Goal: Transaction & Acquisition: Purchase product/service

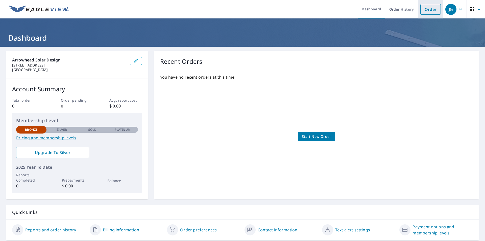
click at [428, 11] on link "Order" at bounding box center [430, 9] width 20 height 11
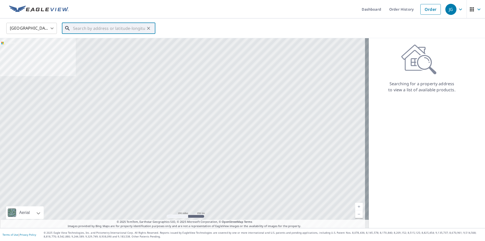
click at [116, 26] on input "text" at bounding box center [109, 28] width 72 height 14
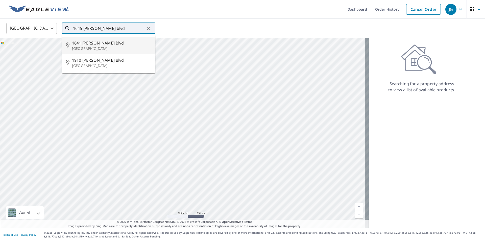
click at [108, 45] on span "1641 [PERSON_NAME] Blvd" at bounding box center [111, 43] width 79 height 6
type input "[STREET_ADDRESS][PERSON_NAME]"
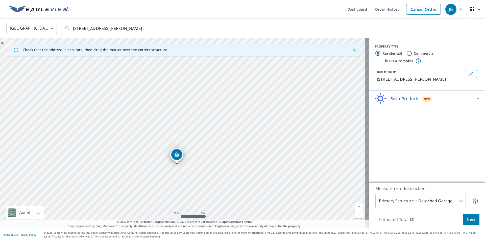
drag, startPoint x: 210, startPoint y: 134, endPoint x: 204, endPoint y: 165, distance: 31.9
click at [204, 165] on div "[STREET_ADDRESS][PERSON_NAME]" at bounding box center [184, 133] width 369 height 190
click at [406, 52] on input "Commercial" at bounding box center [409, 53] width 6 height 6
radio input "true"
type input "4"
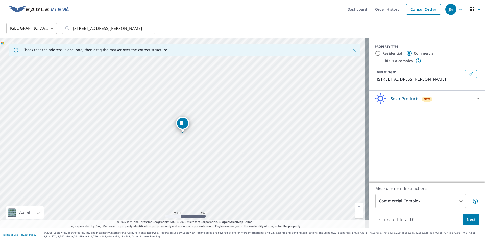
click at [375, 61] on input "This is a complex" at bounding box center [378, 61] width 6 height 6
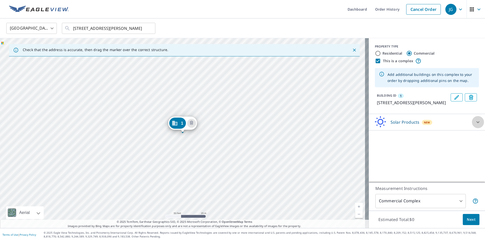
click at [477, 125] on icon at bounding box center [478, 122] width 6 height 6
click at [375, 60] on input "This is a complex" at bounding box center [378, 61] width 6 height 6
checkbox input "false"
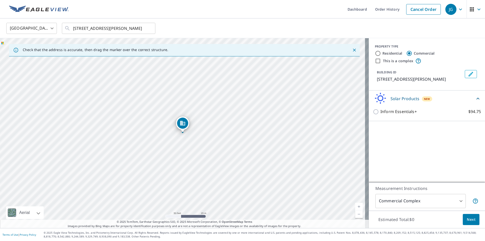
click at [475, 103] on div "Solar Products New" at bounding box center [427, 98] width 108 height 12
click at [475, 103] on div at bounding box center [478, 98] width 12 height 12
drag, startPoint x: 274, startPoint y: 143, endPoint x: 256, endPoint y: 172, distance: 34.6
click at [256, 173] on div "[STREET_ADDRESS][PERSON_NAME]" at bounding box center [184, 133] width 369 height 190
click at [186, 151] on div "[STREET_ADDRESS][PERSON_NAME]" at bounding box center [184, 133] width 369 height 190
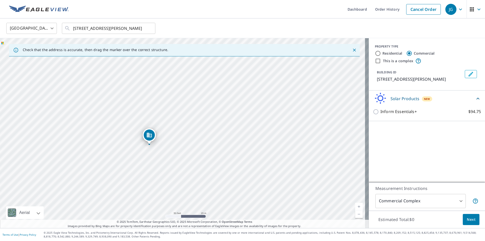
drag, startPoint x: 177, startPoint y: 157, endPoint x: 175, endPoint y: 153, distance: 4.3
click at [175, 153] on div "[STREET_ADDRESS][PERSON_NAME]" at bounding box center [184, 133] width 369 height 190
click at [289, 173] on div "[STREET_ADDRESS][PERSON_NAME]" at bounding box center [184, 133] width 369 height 190
drag, startPoint x: 129, startPoint y: 147, endPoint x: 151, endPoint y: 138, distance: 24.0
drag, startPoint x: 185, startPoint y: 126, endPoint x: 181, endPoint y: 127, distance: 4.4
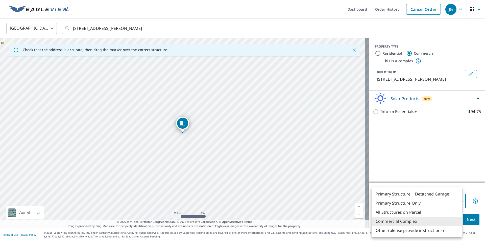
click at [457, 200] on body "JG JG Dashboard Order History Cancel Order JG [GEOGRAPHIC_DATA] [GEOGRAPHIC_DAT…" at bounding box center [242, 120] width 485 height 241
click at [411, 151] on div at bounding box center [242, 120] width 485 height 241
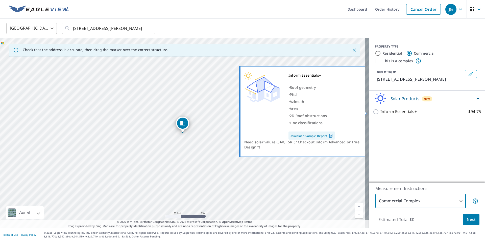
click at [373, 110] on input "Inform Essentials+ $94.75" at bounding box center [377, 112] width 8 height 6
checkbox input "true"
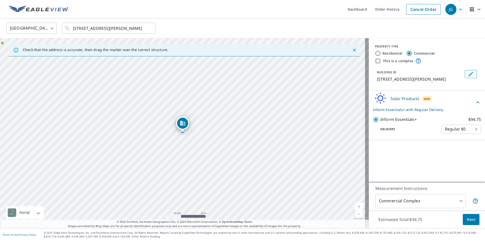
click at [463, 131] on body "JG JG Dashboard Order History Cancel Order JG [GEOGRAPHIC_DATA] [GEOGRAPHIC_DAT…" at bounding box center [242, 120] width 485 height 241
click at [468, 129] on li "Regular $0" at bounding box center [458, 129] width 40 height 9
click at [222, 122] on div "[STREET_ADDRESS][PERSON_NAME]" at bounding box center [184, 133] width 369 height 190
click at [237, 136] on div "[STREET_ADDRESS][PERSON_NAME]" at bounding box center [184, 133] width 369 height 190
click at [472, 129] on body "JG JG Dashboard Order History Cancel Order JG [GEOGRAPHIC_DATA] [GEOGRAPHIC_DAT…" at bounding box center [242, 120] width 485 height 241
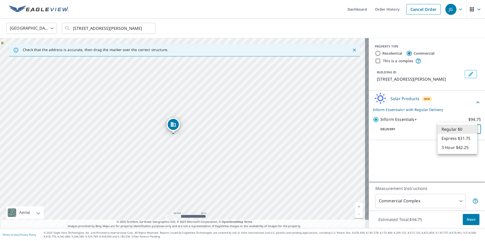
click at [400, 154] on div at bounding box center [242, 120] width 485 height 241
click at [184, 168] on div "[STREET_ADDRESS][PERSON_NAME]" at bounding box center [184, 133] width 369 height 190
